Goal: Information Seeking & Learning: Understand process/instructions

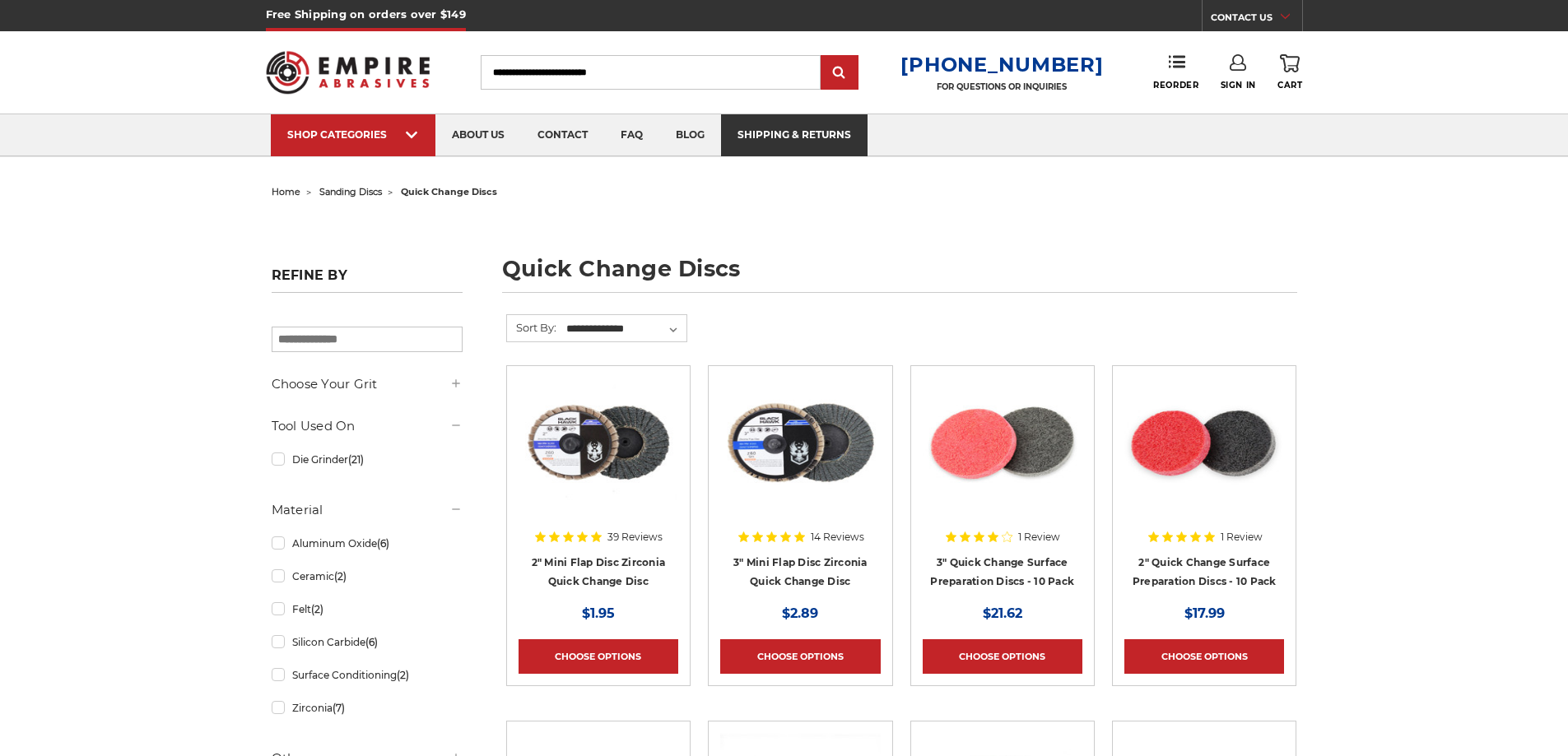
click at [783, 123] on link "shipping & returns" at bounding box center [794, 135] width 147 height 42
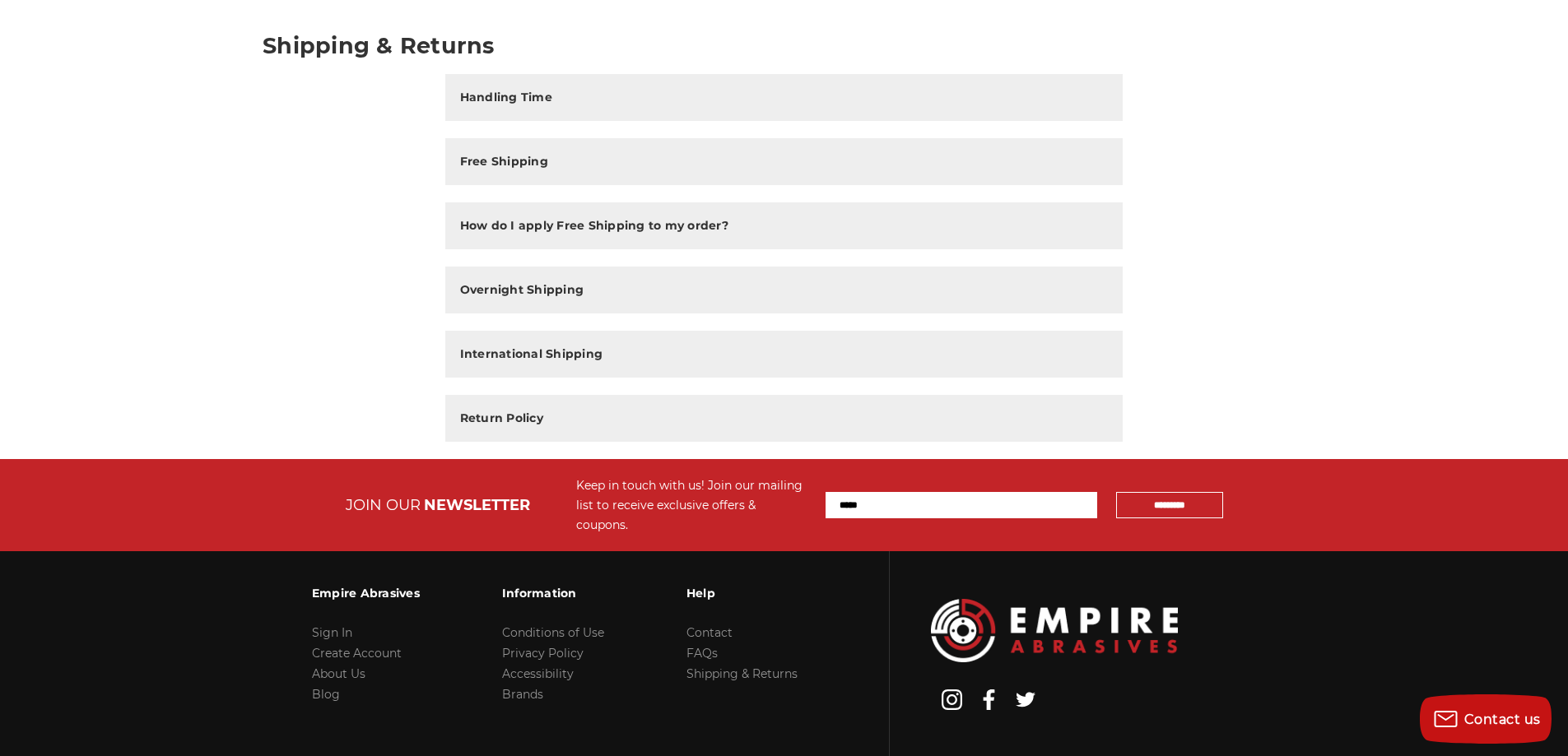
scroll to position [247, 0]
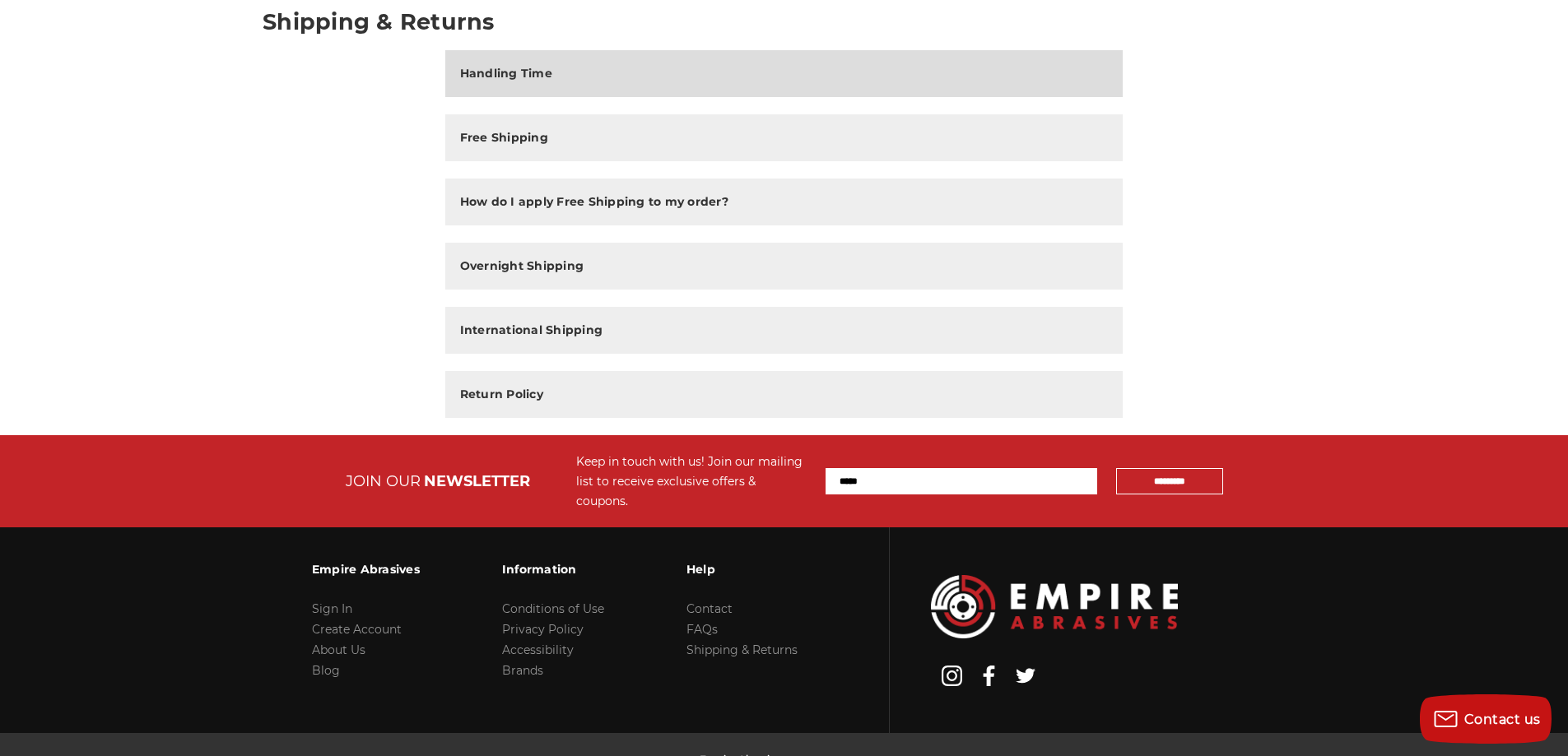
click at [582, 79] on button "Handling Time" at bounding box center [784, 74] width 678 height 47
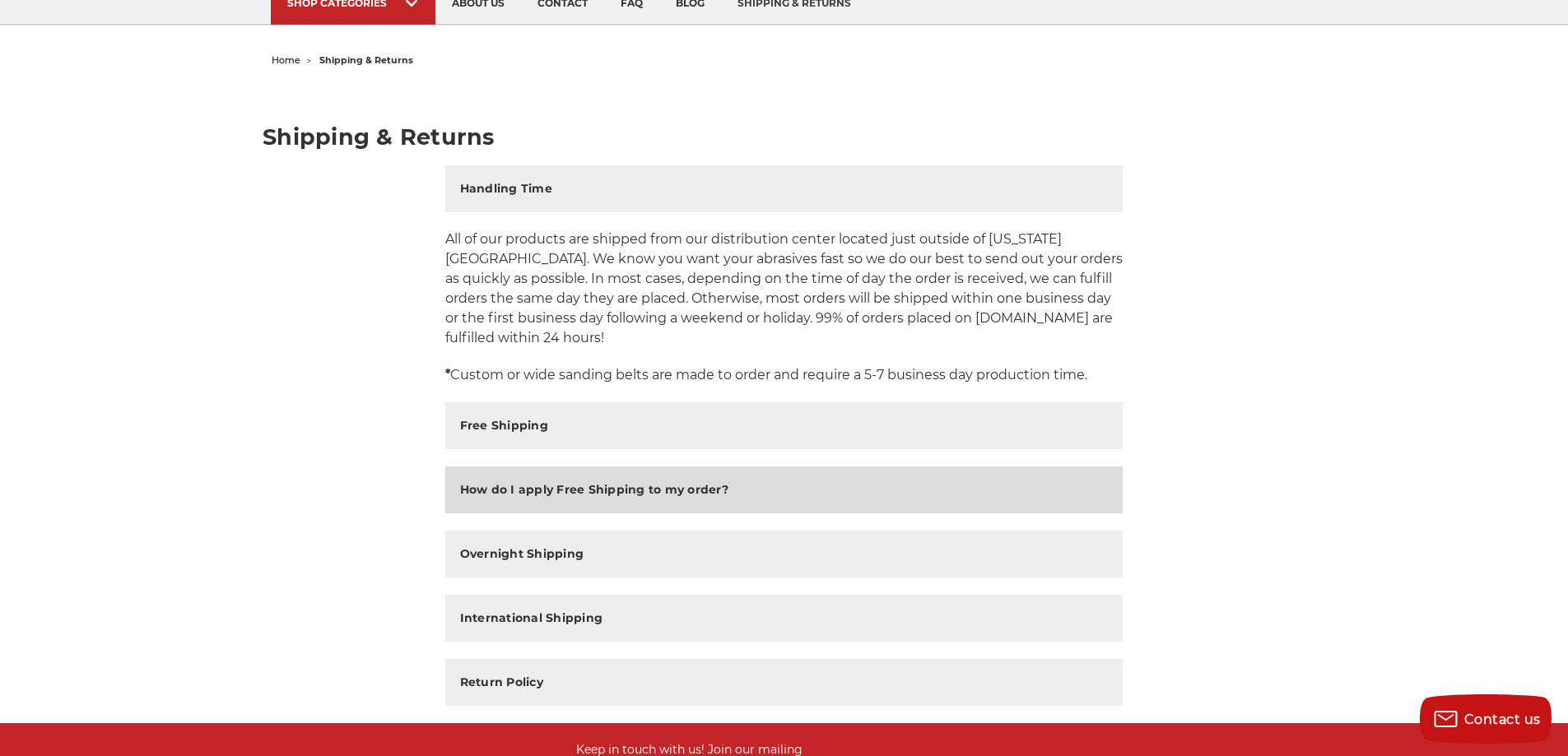
scroll to position [0, 0]
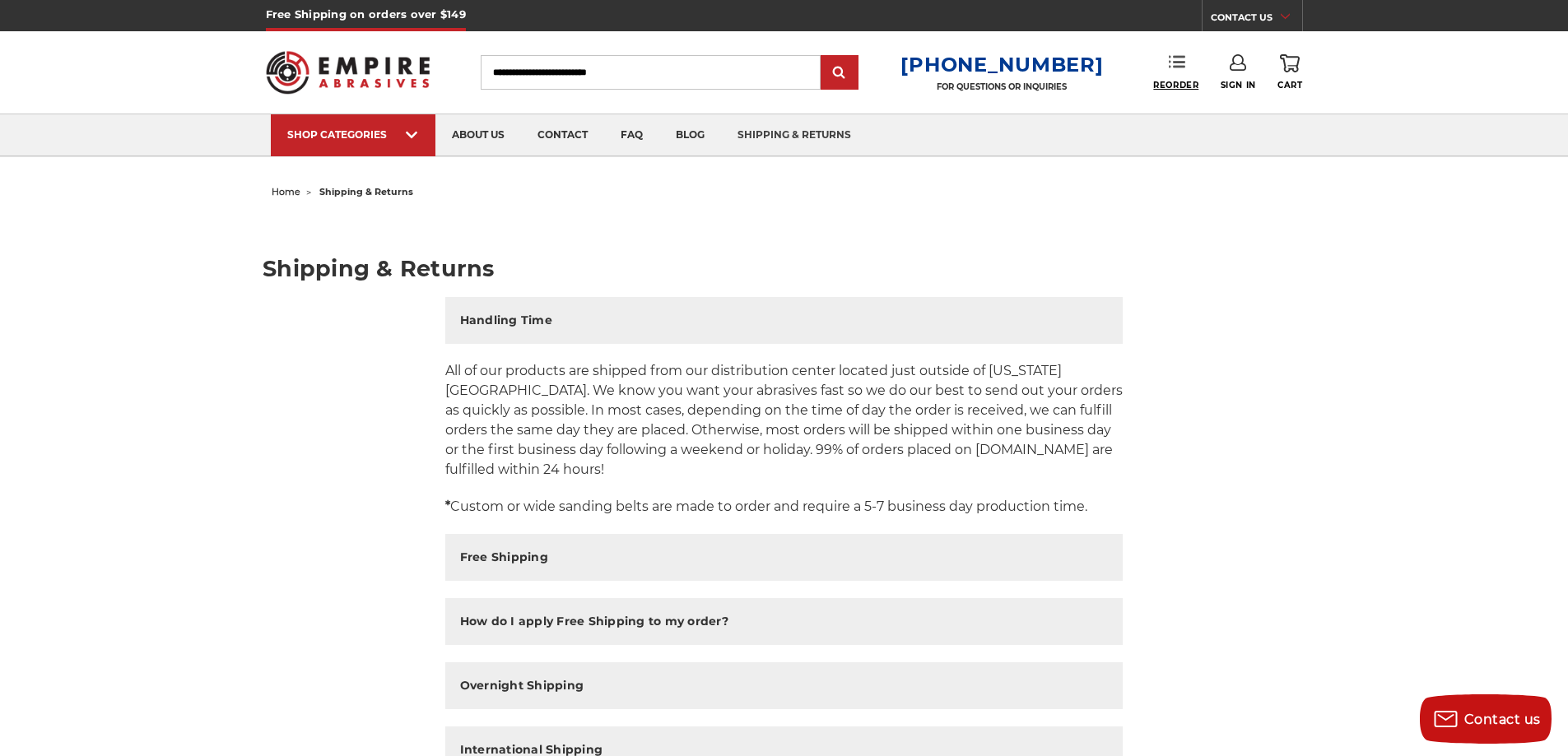
click at [1180, 81] on span "Reorder" at bounding box center [1175, 84] width 45 height 10
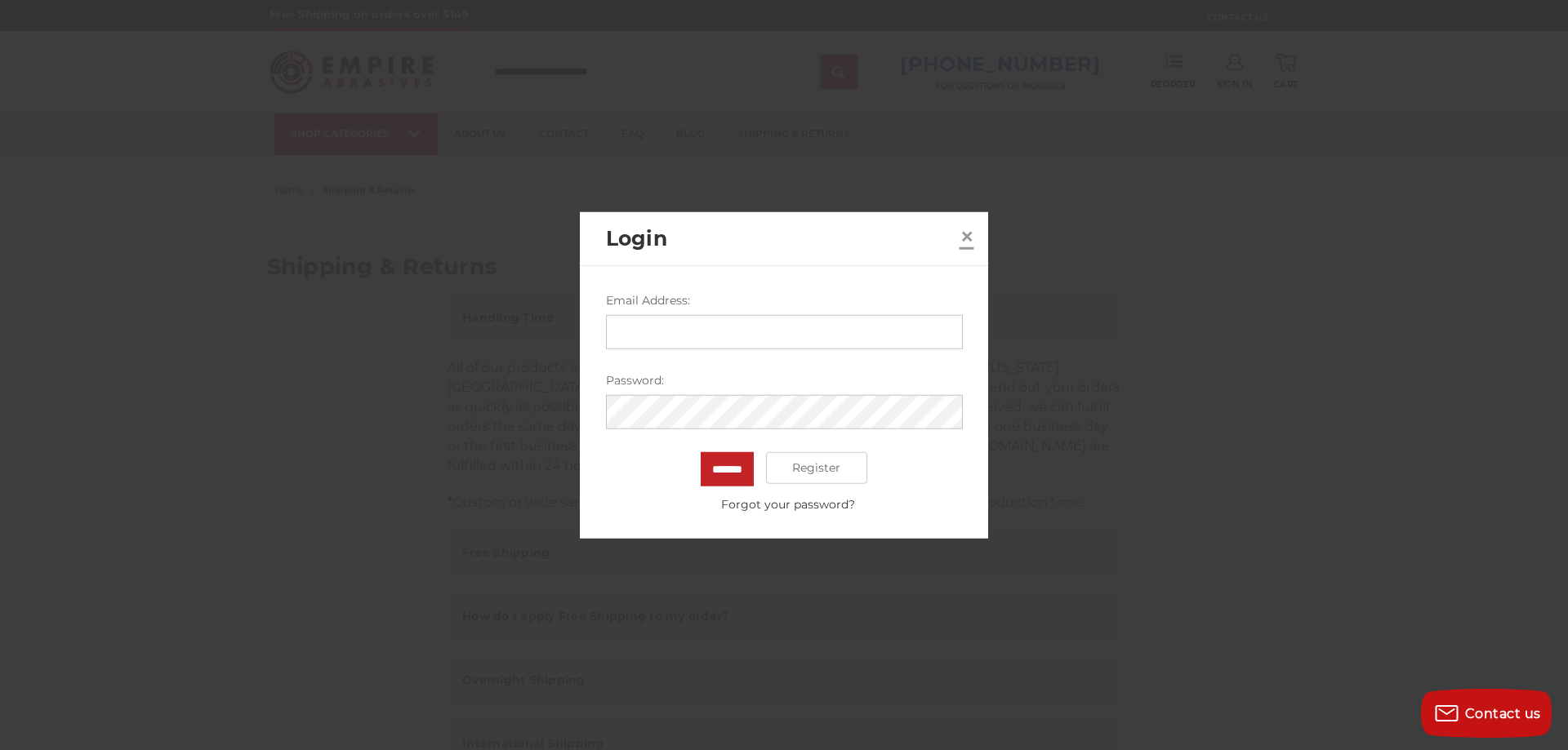
click at [969, 234] on span "×" at bounding box center [967, 237] width 15 height 32
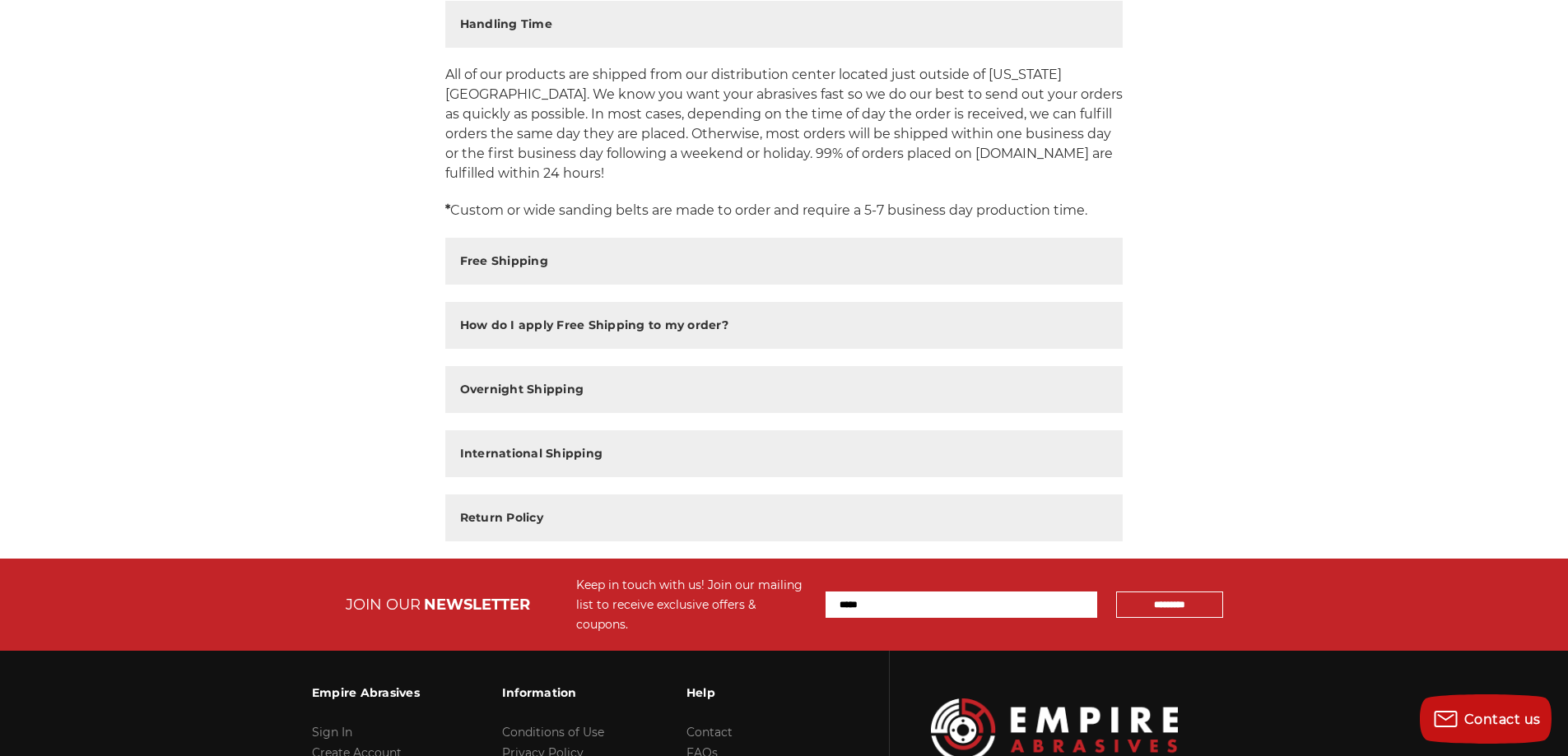
scroll to position [469, 0]
